Goal: Understand process/instructions: Learn about a topic

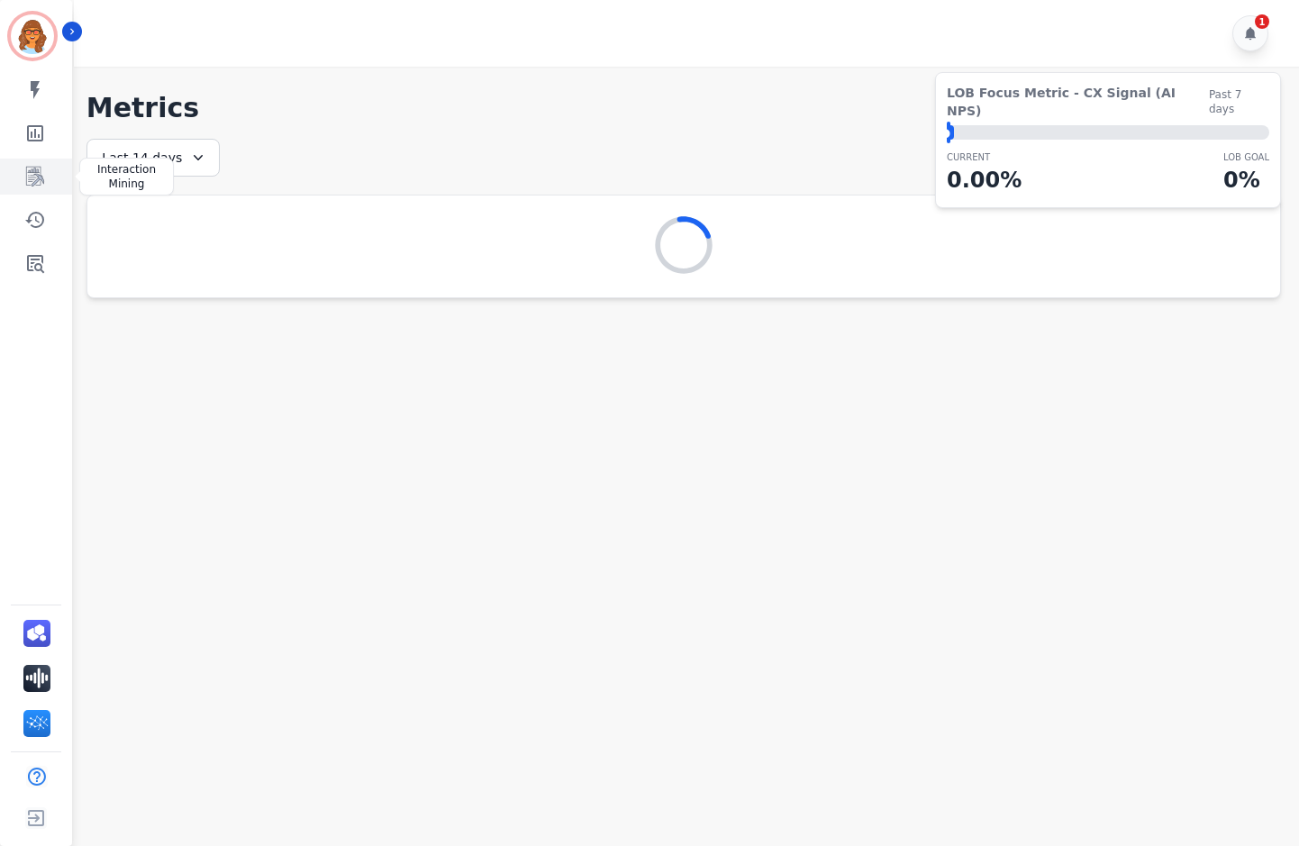
click at [42, 177] on icon "Sidebar" at bounding box center [35, 177] width 18 height 20
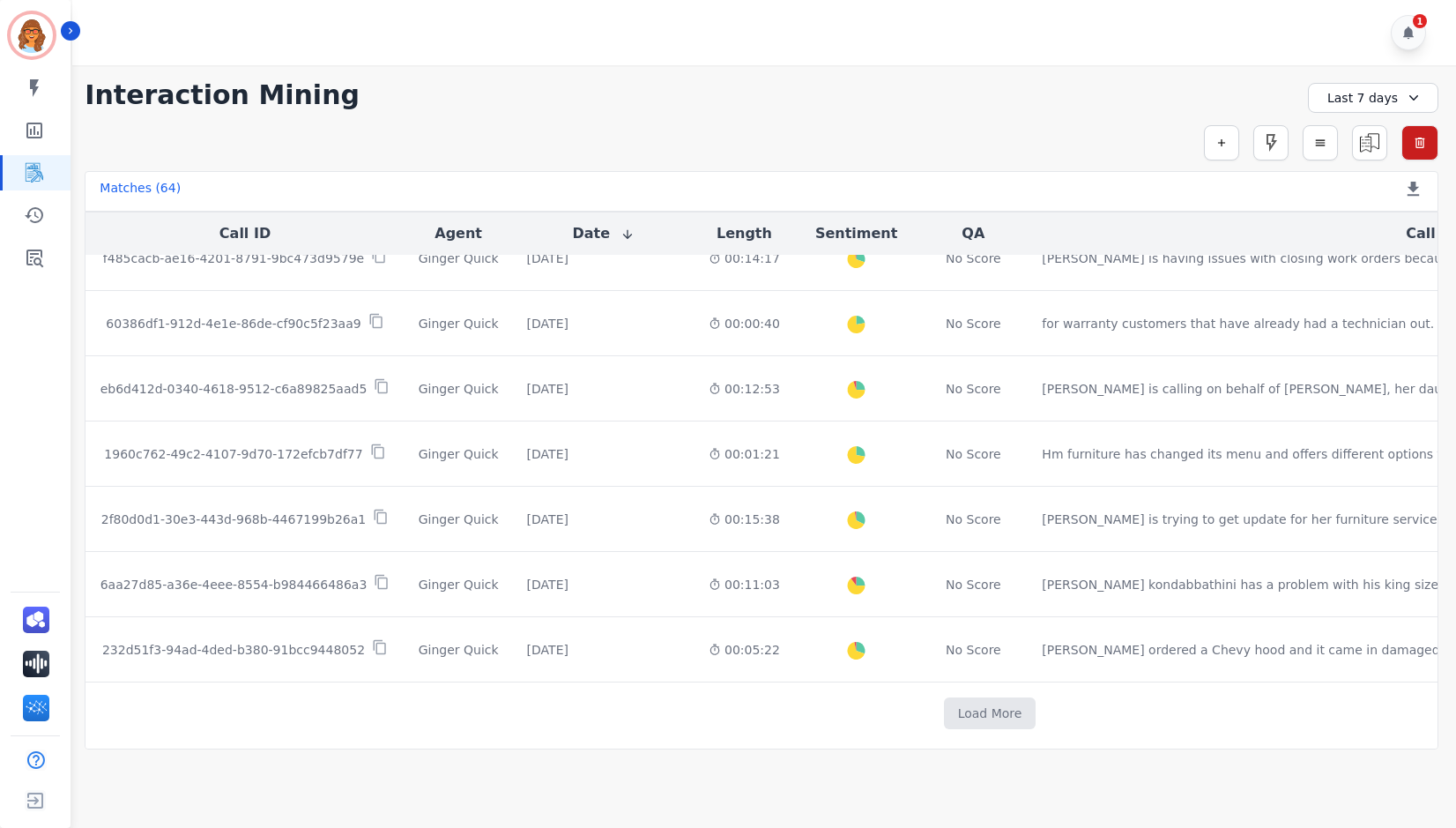
scroll to position [892, 0]
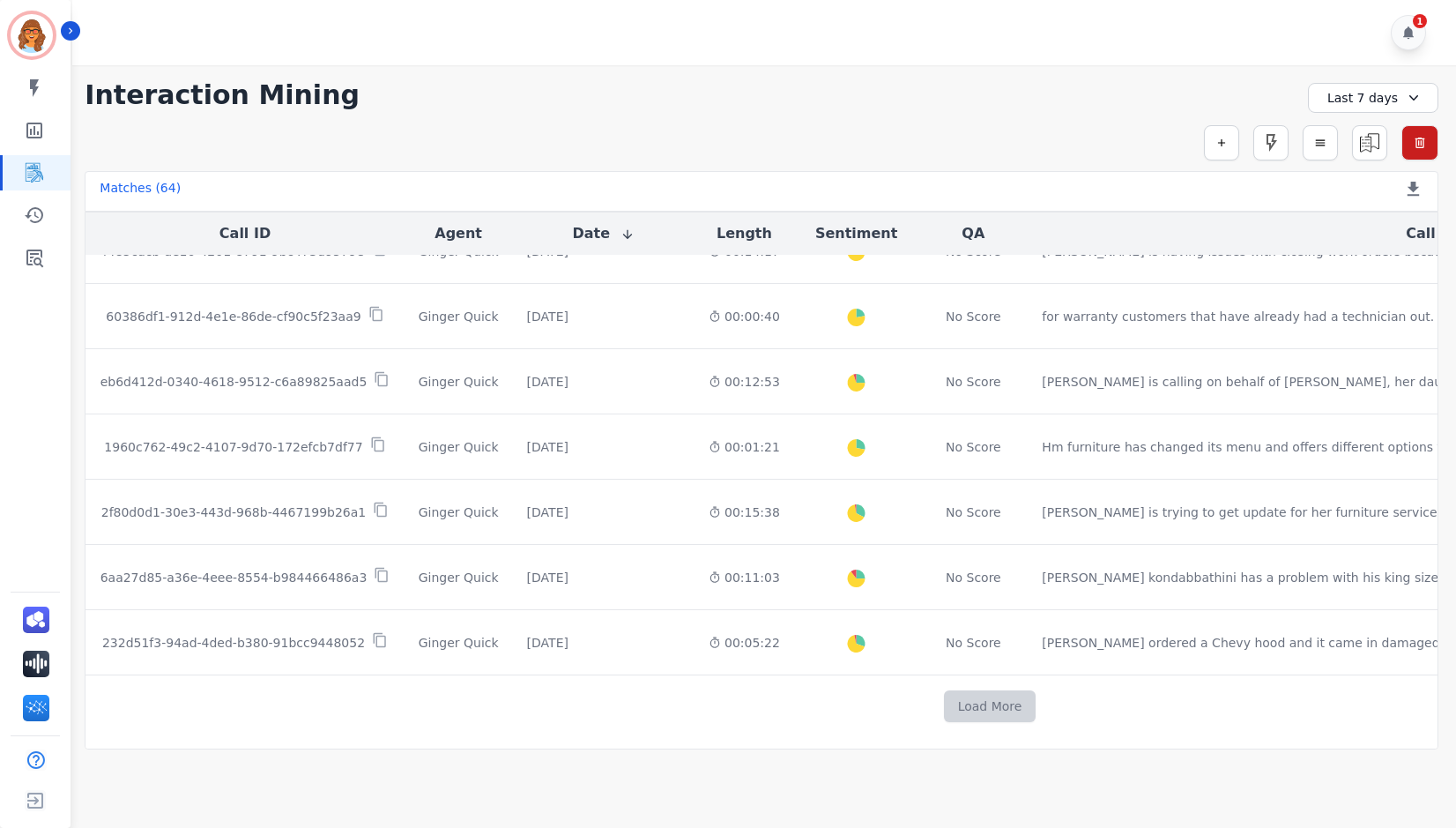
click at [944, 700] on button "Load More" at bounding box center [990, 706] width 93 height 31
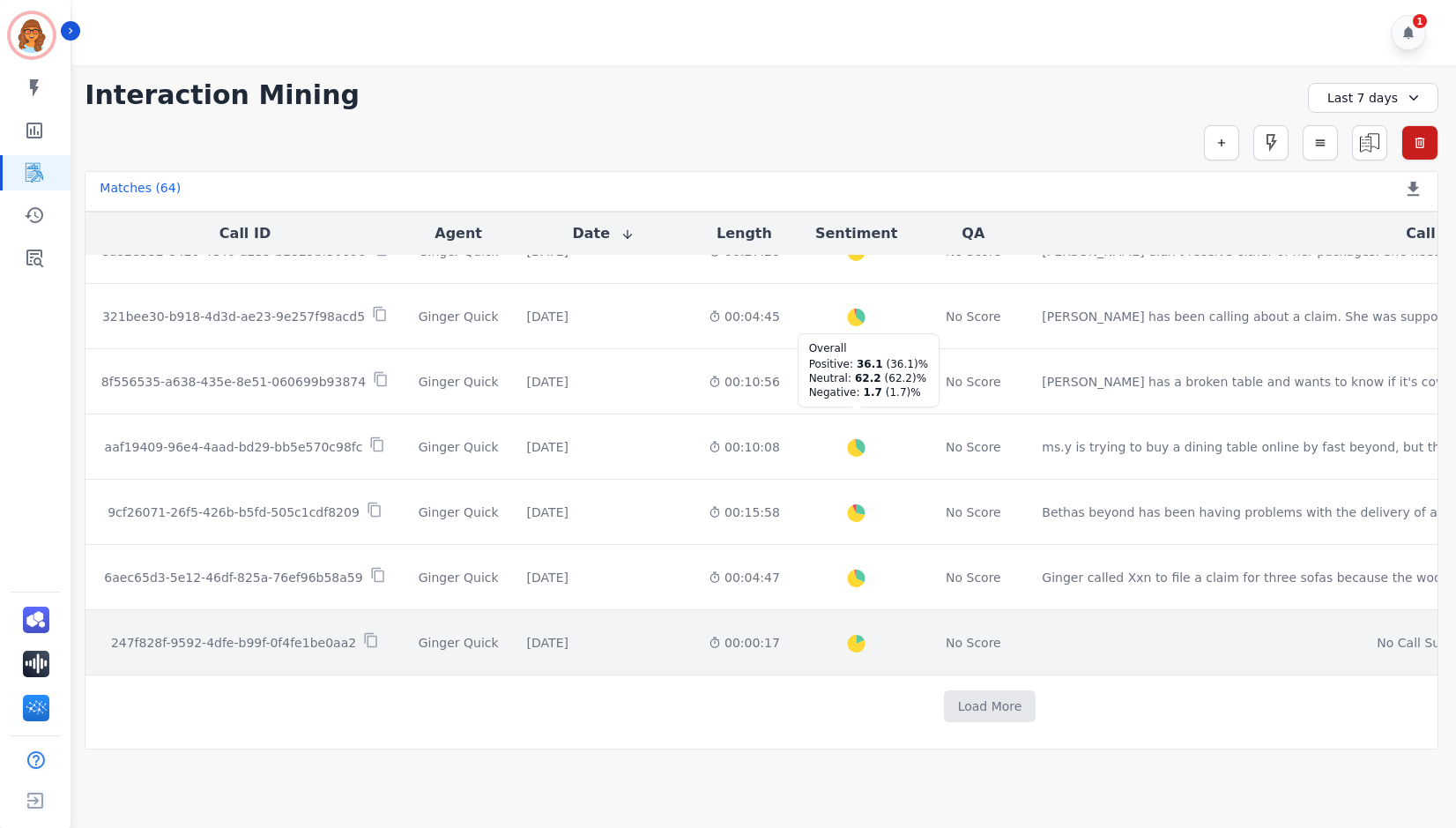
scroll to position [2185, 0]
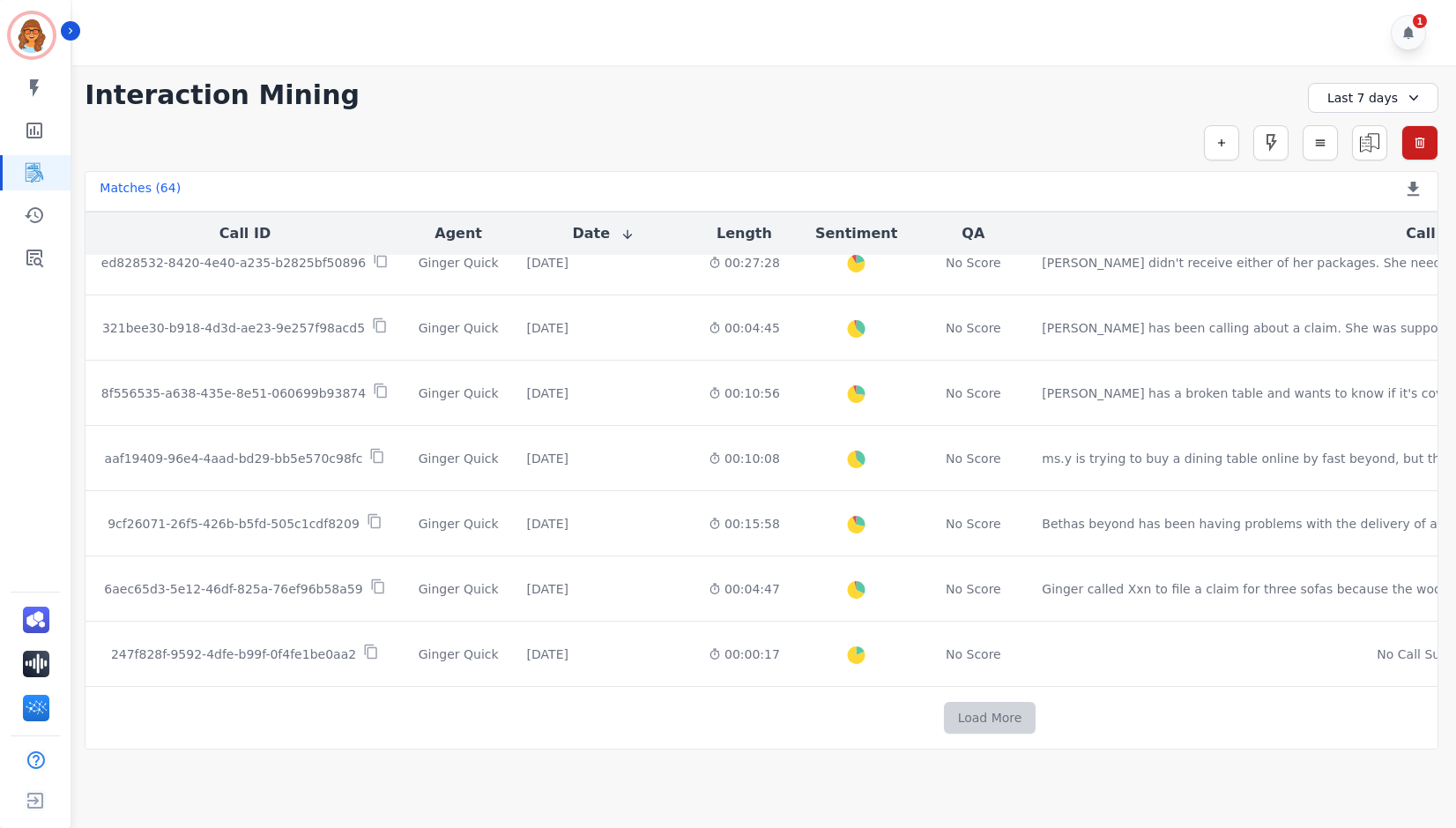
click at [944, 709] on button "Load More" at bounding box center [990, 717] width 93 height 31
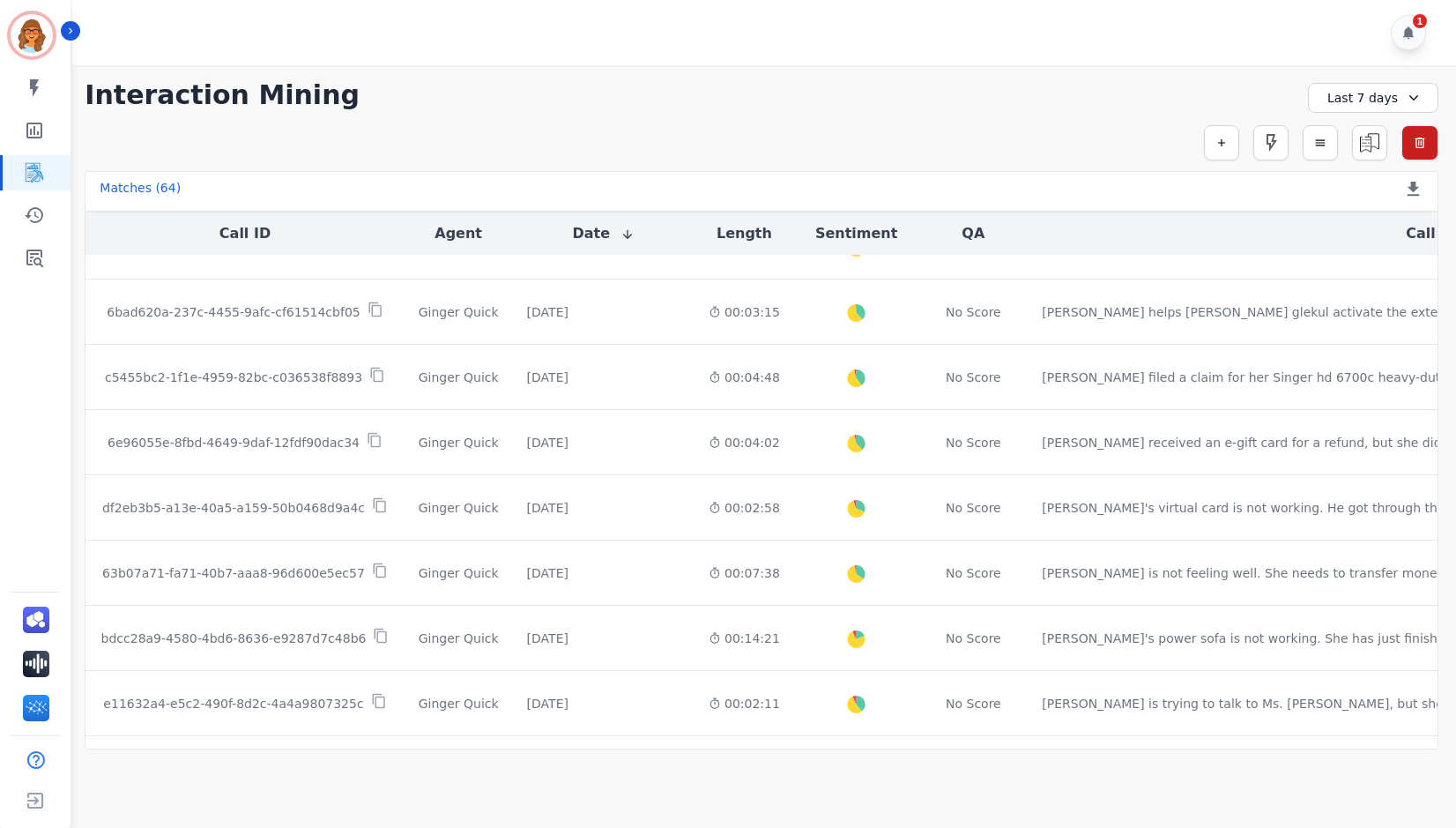
scroll to position [3501, 0]
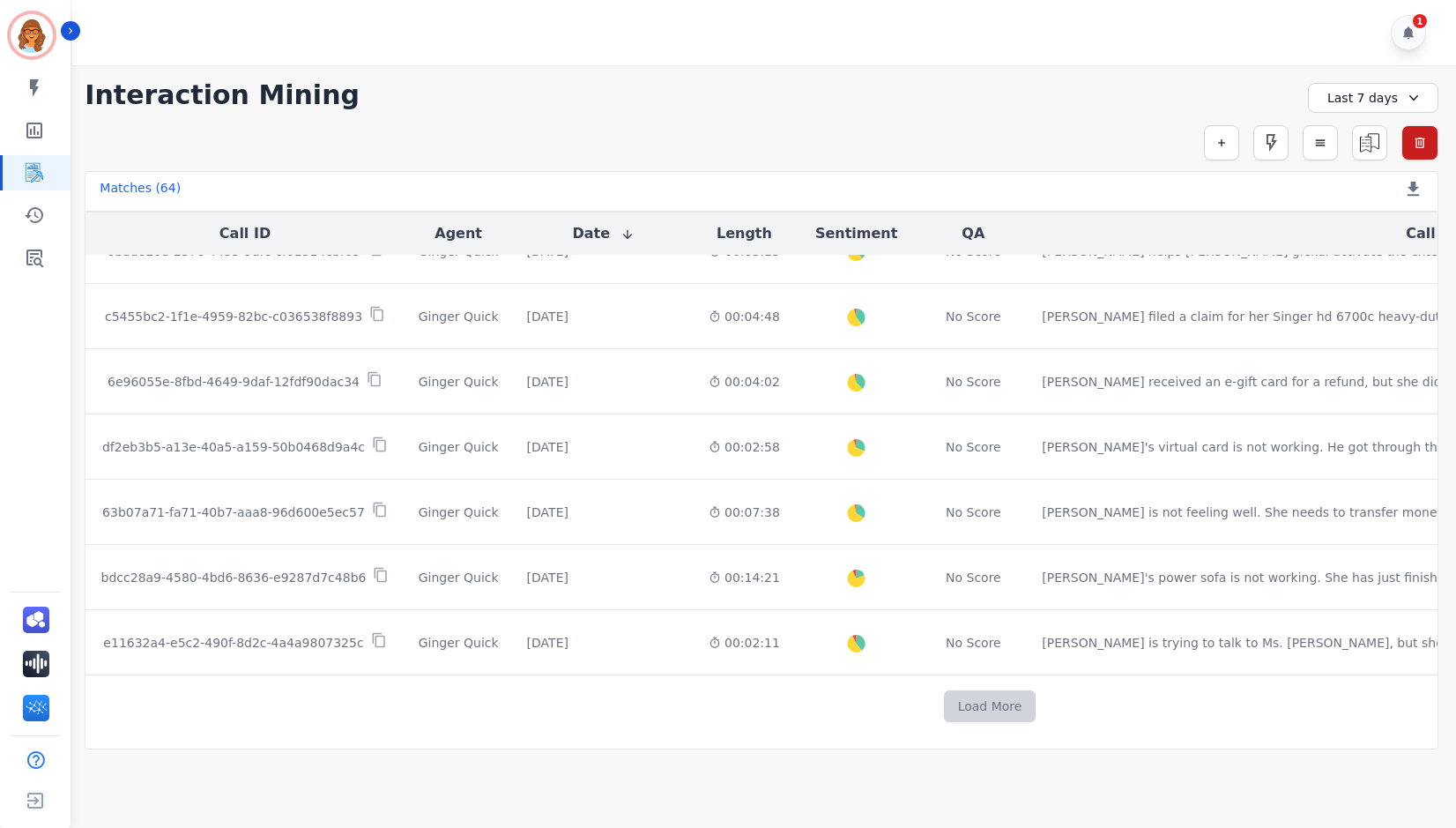
click at [944, 703] on button "Load More" at bounding box center [990, 706] width 93 height 31
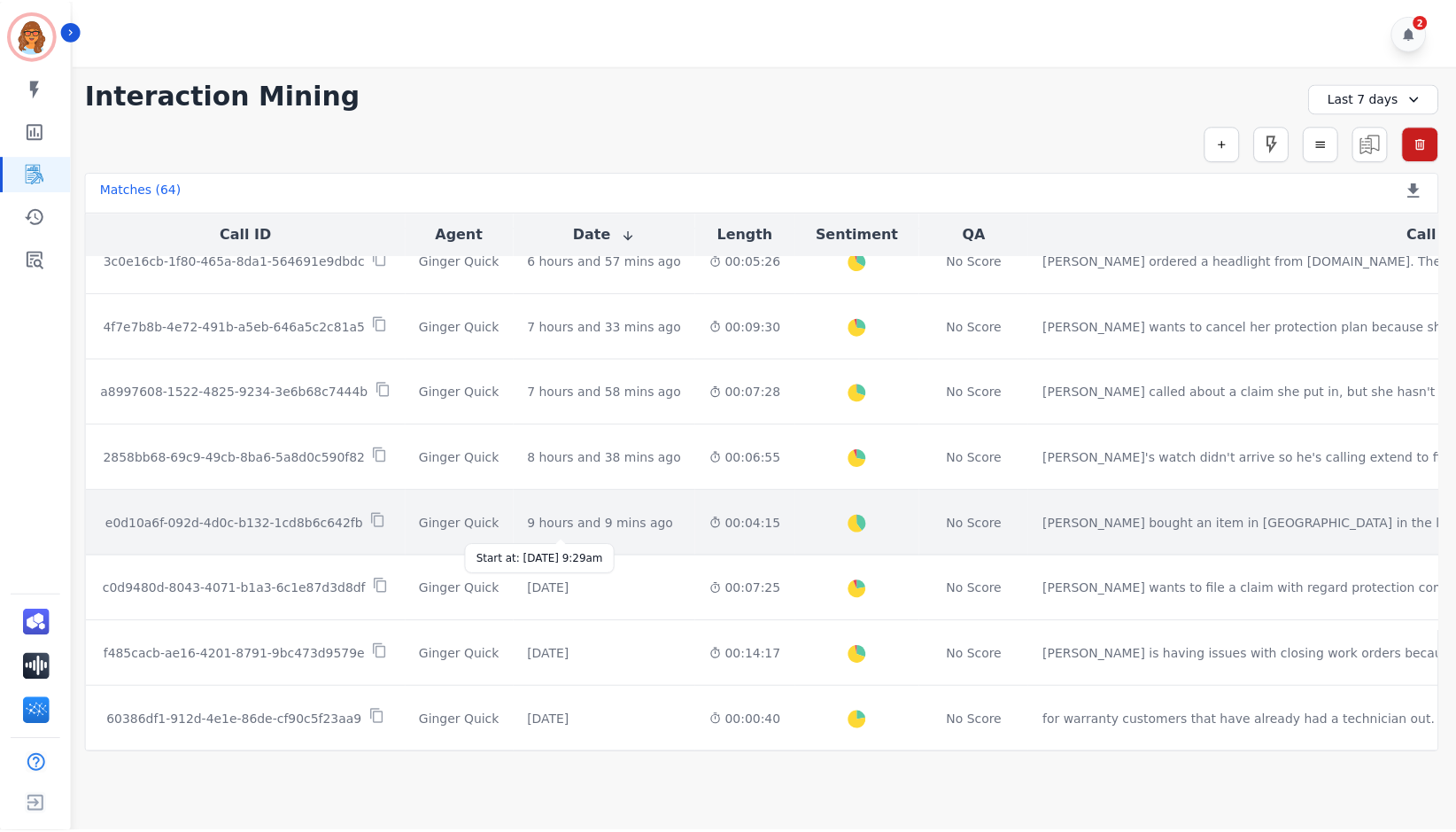
scroll to position [0, 0]
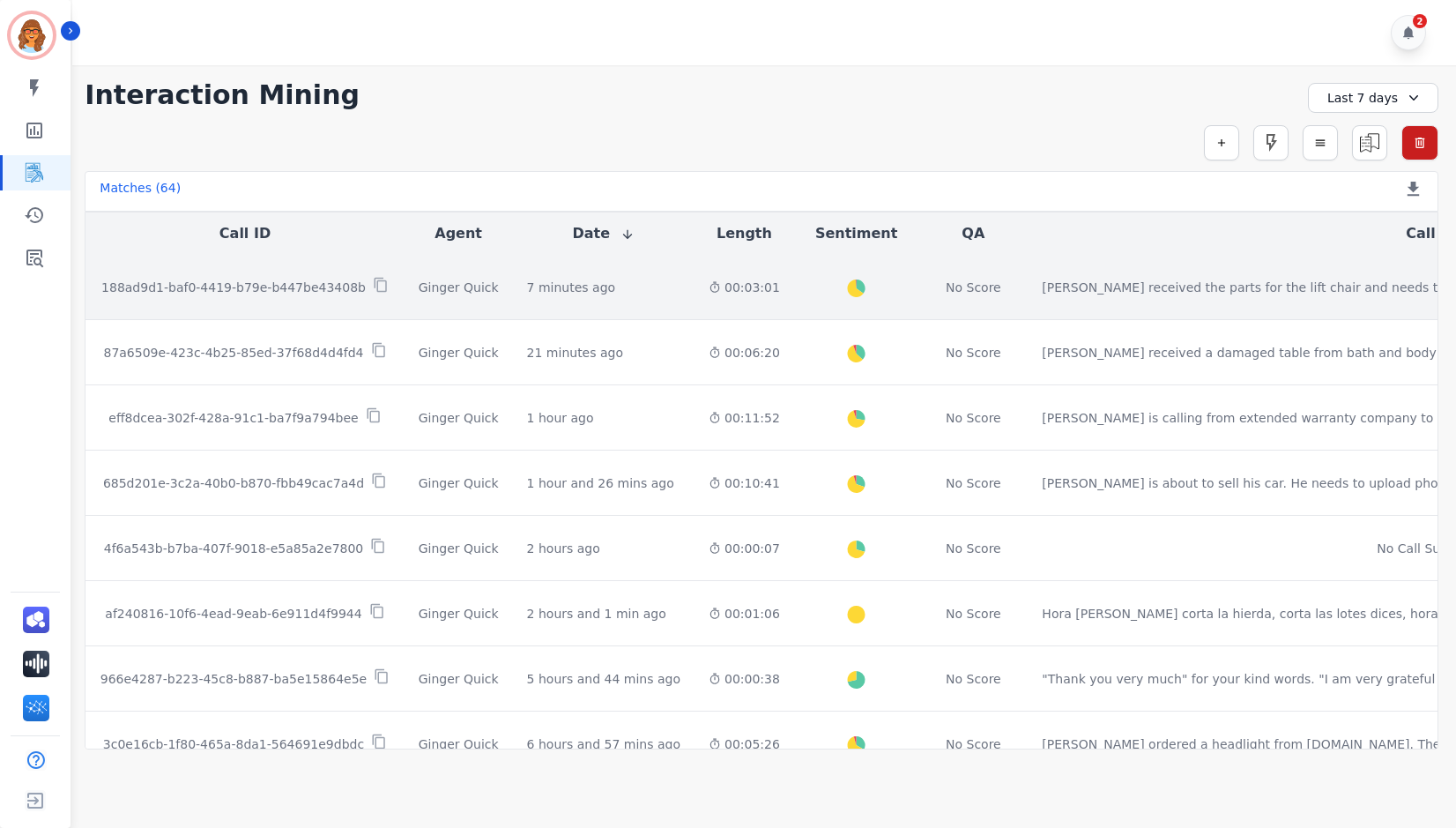
click at [277, 288] on p "188ad9d1-baf0-4419-b79e-b447be43408b" at bounding box center [234, 288] width 264 height 18
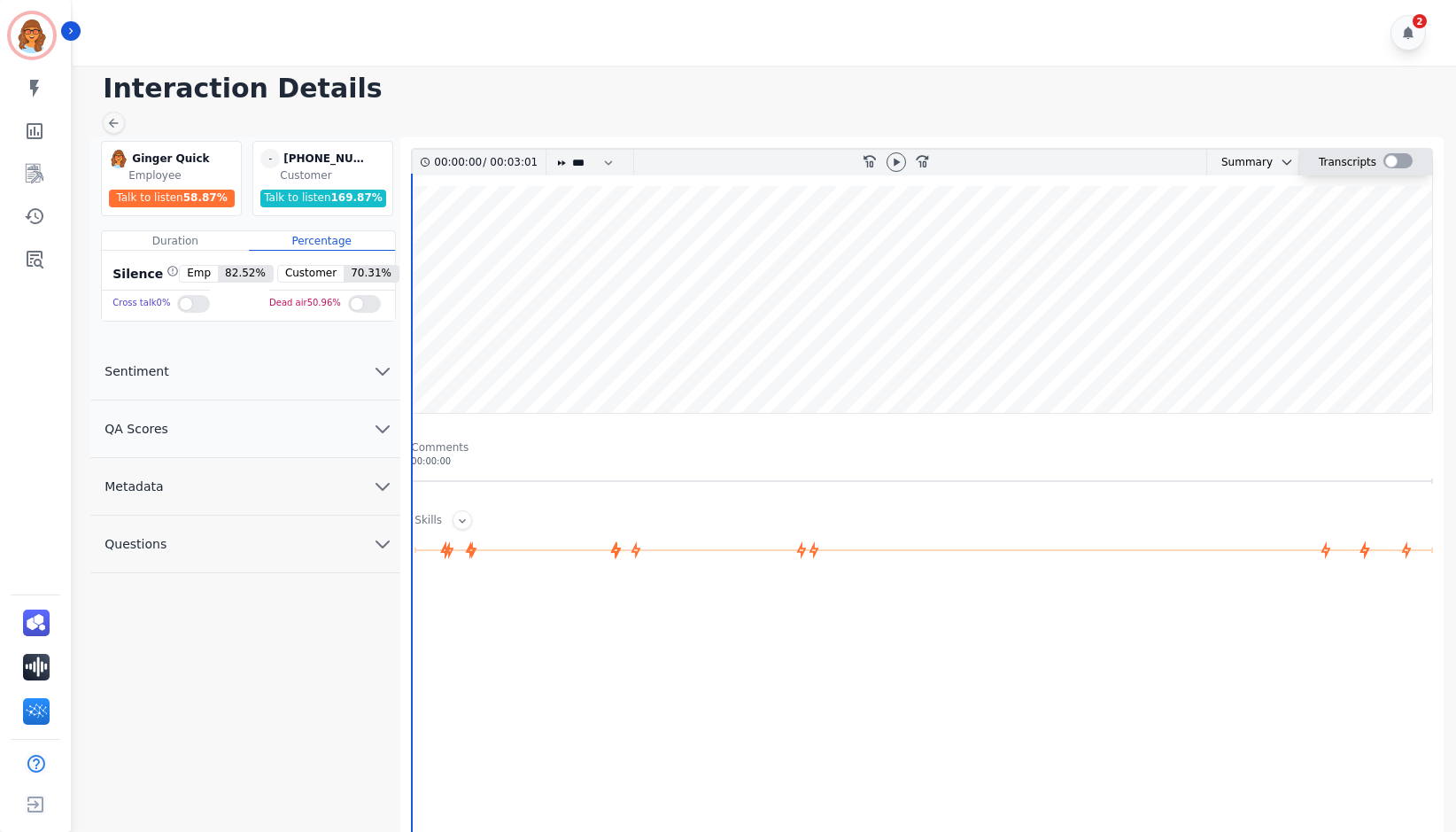
click at [1276, 156] on div at bounding box center [1398, 160] width 29 height 15
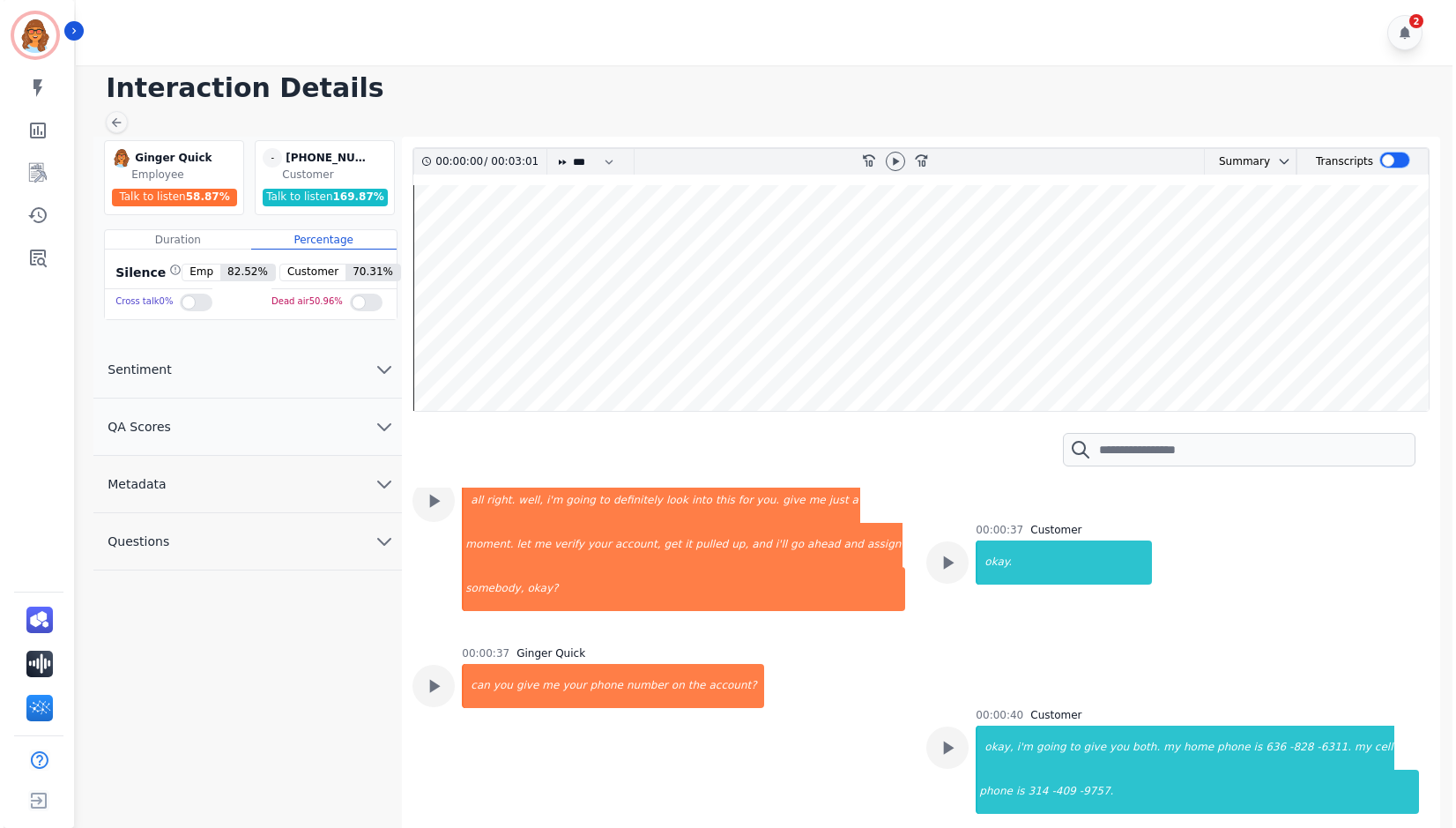
scroll to position [440, 0]
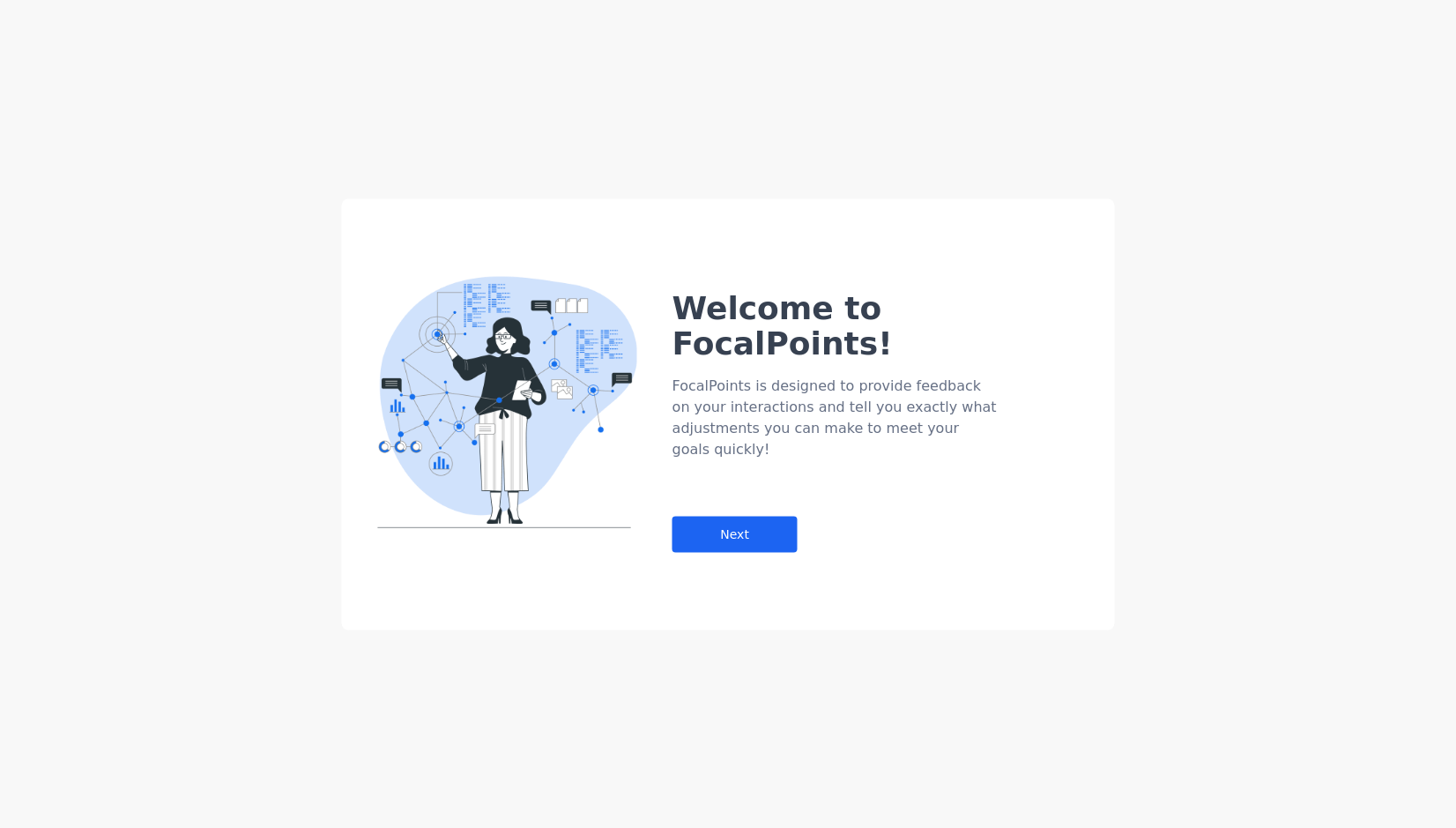
click at [1270, 159] on div "Welcome to FocalPoints! FocalPoints is designed to provide feedback on your int…" at bounding box center [728, 414] width 1456 height 828
click at [732, 516] on div "Next" at bounding box center [735, 533] width 125 height 36
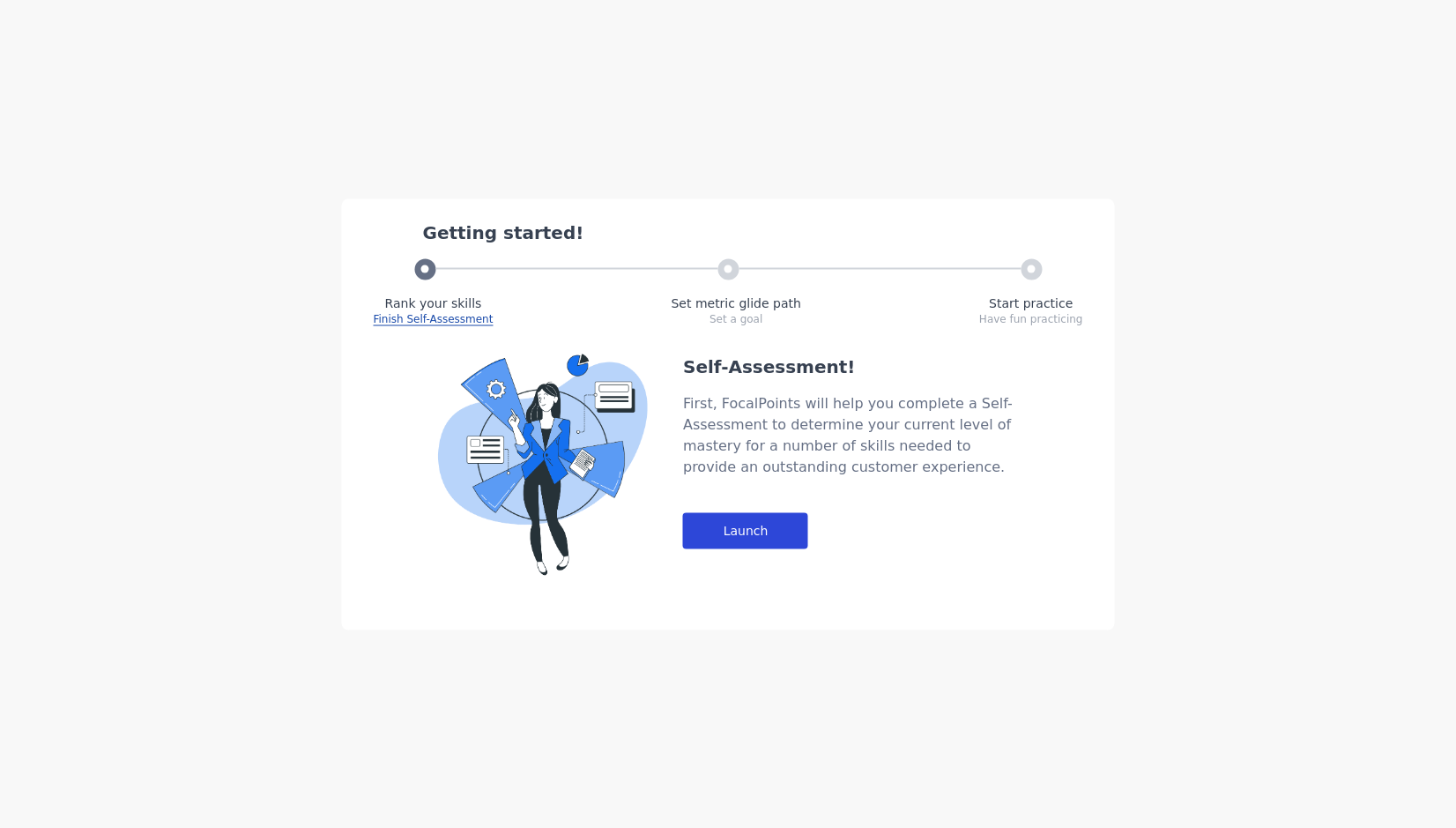
click at [751, 531] on div "Launch" at bounding box center [746, 529] width 125 height 36
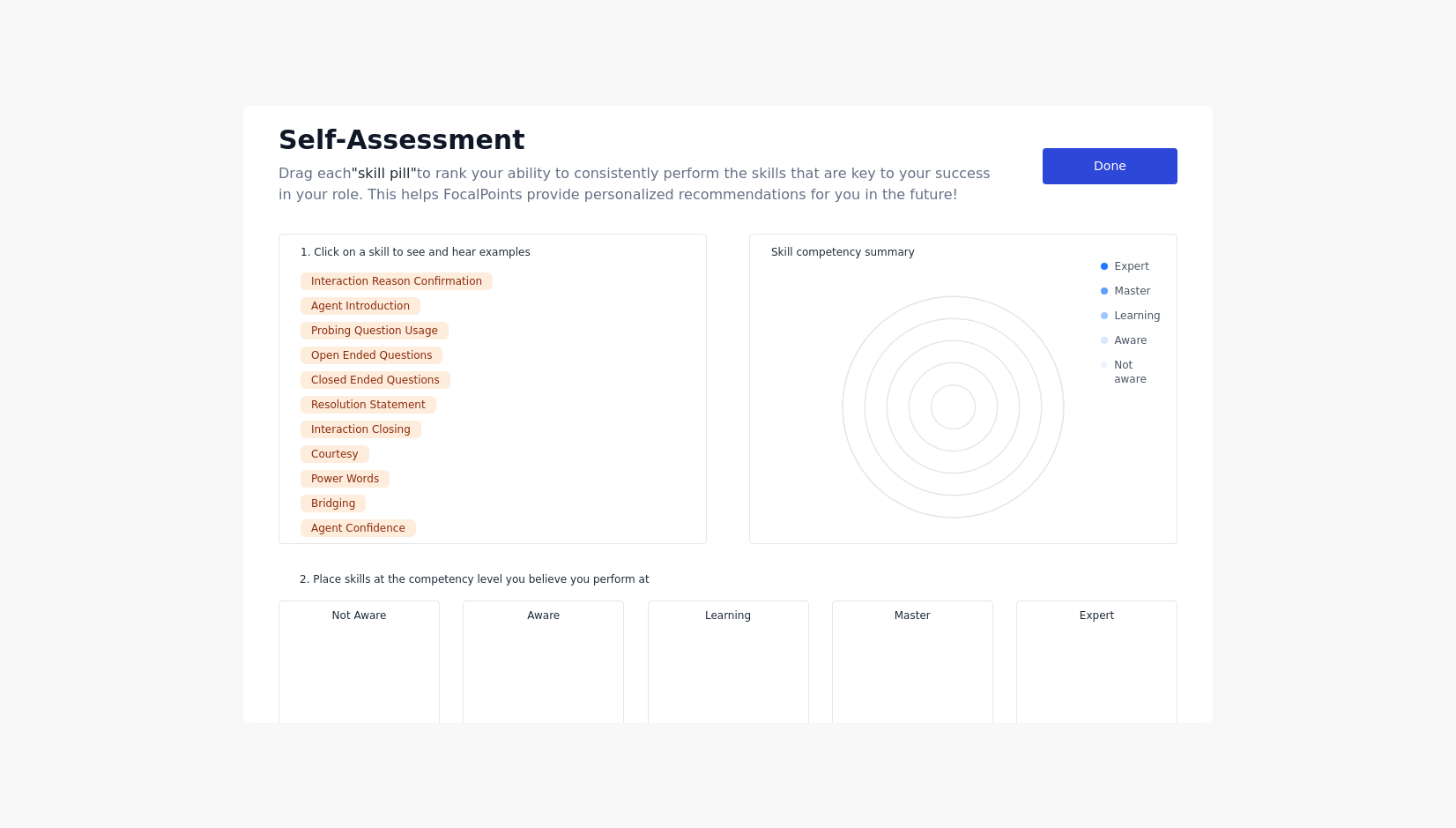
click at [1136, 164] on div "Done" at bounding box center [1111, 165] width 135 height 36
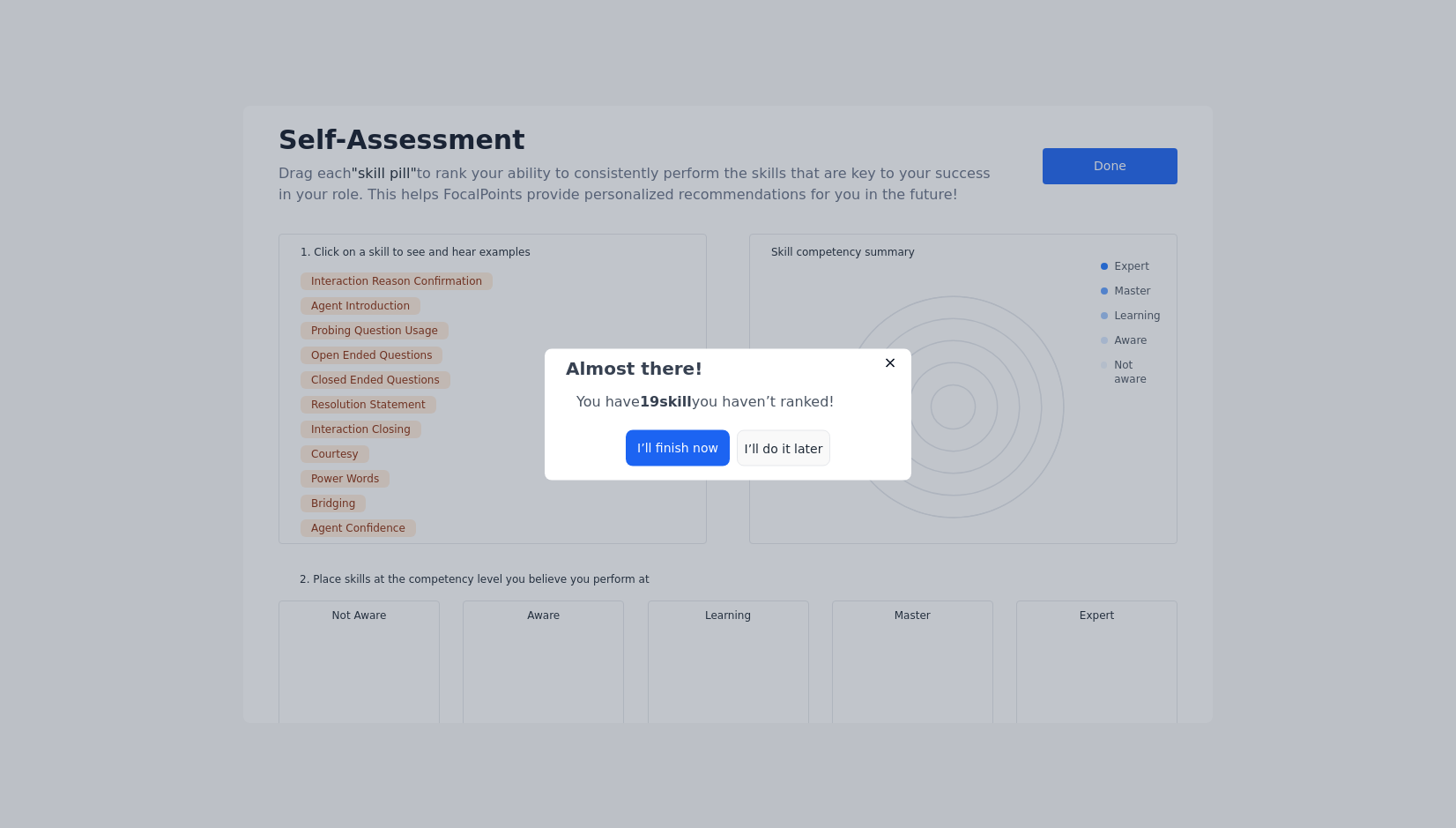
click at [786, 445] on div "I’ll do it later" at bounding box center [783, 447] width 93 height 36
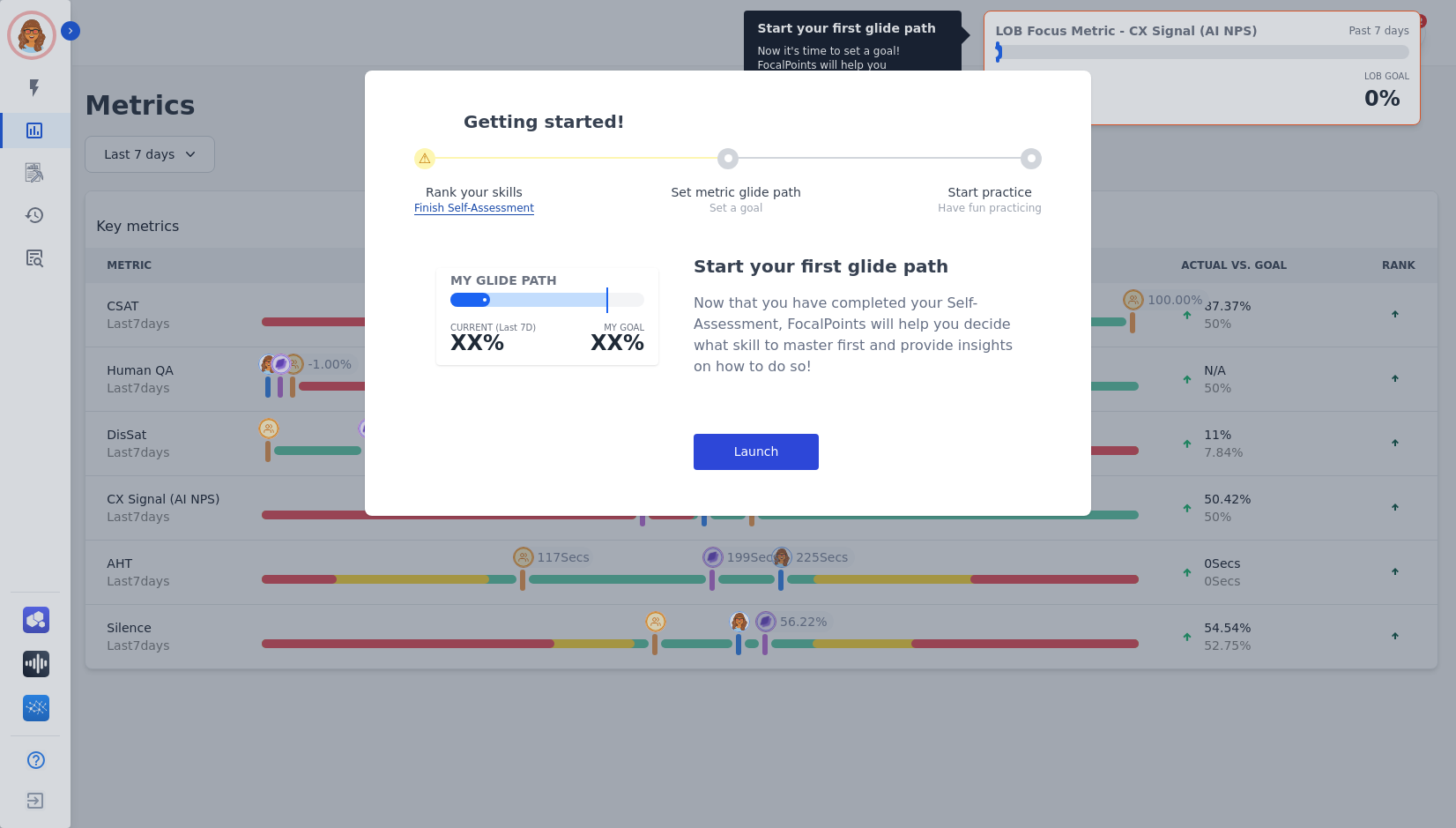
click at [788, 467] on div "Launch" at bounding box center [756, 451] width 125 height 36
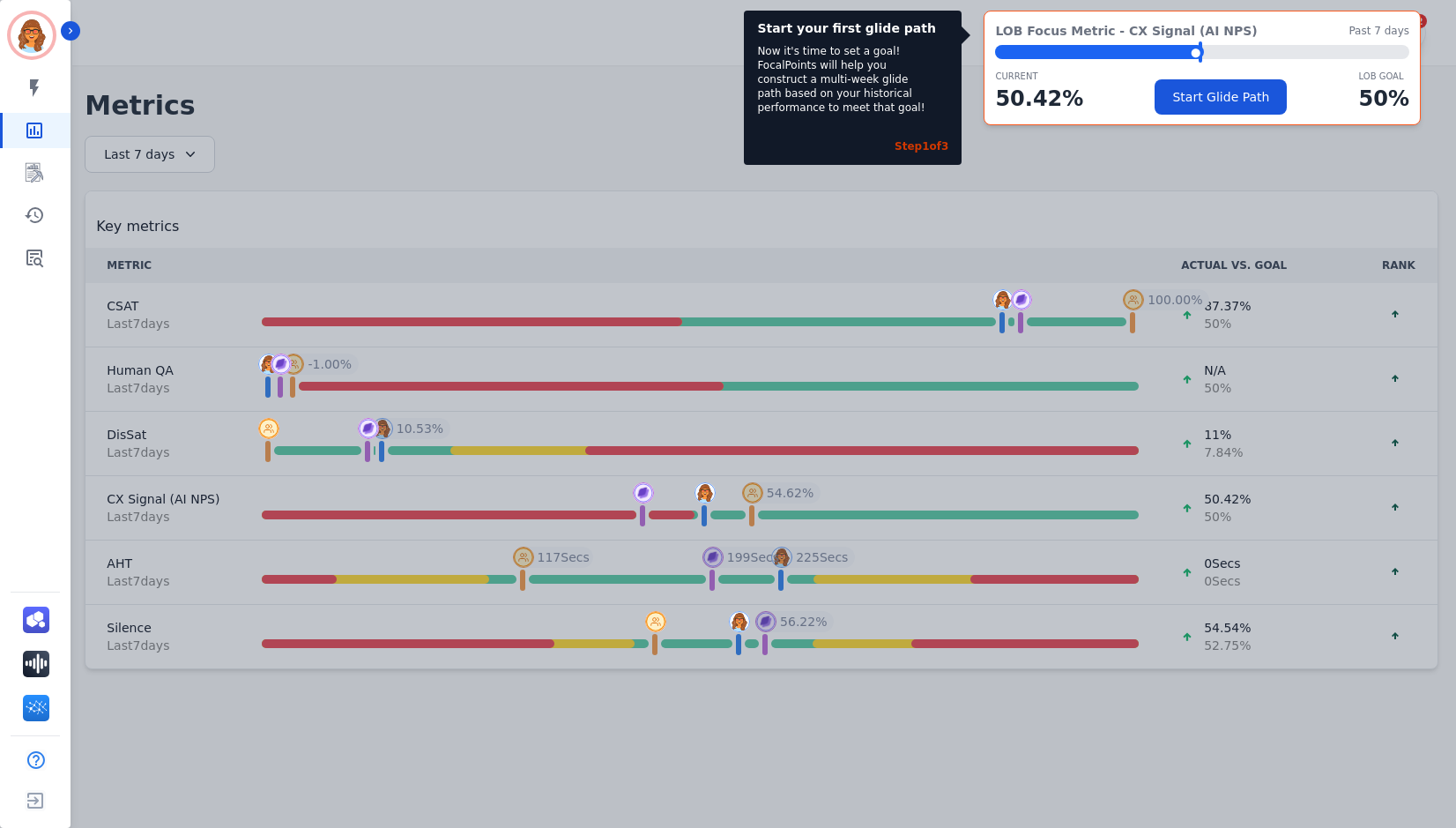
click at [504, 58] on div "Start your first glide path Now it's time to set a goal! FocalPoints will help …" at bounding box center [728, 414] width 1456 height 828
click at [667, 144] on div "Start your first glide path Now it's time to set a goal! FocalPoints will help …" at bounding box center [728, 414] width 1456 height 828
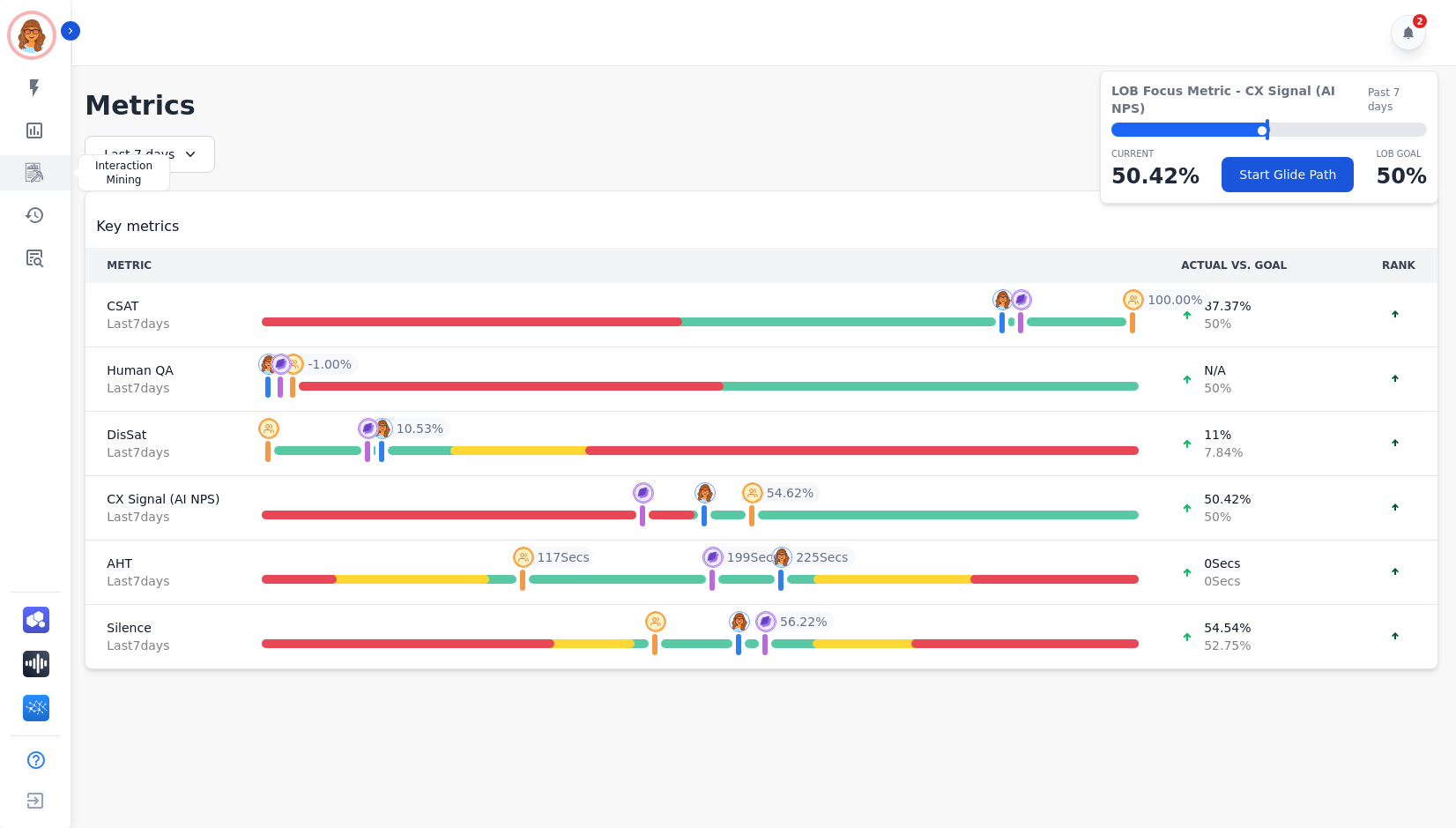
click at [41, 173] on icon "Sidebar" at bounding box center [34, 173] width 18 height 20
